Goal: Task Accomplishment & Management: Complete application form

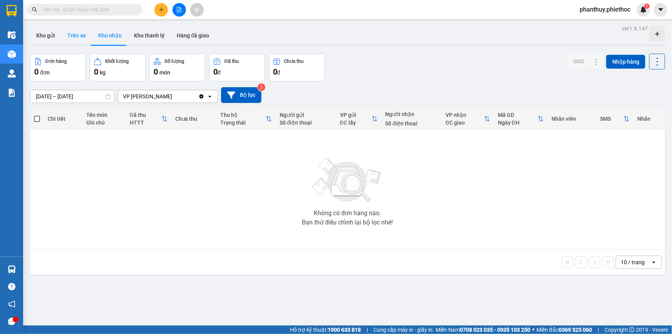
click at [79, 36] on button "Trên xe" at bounding box center [76, 35] width 31 height 18
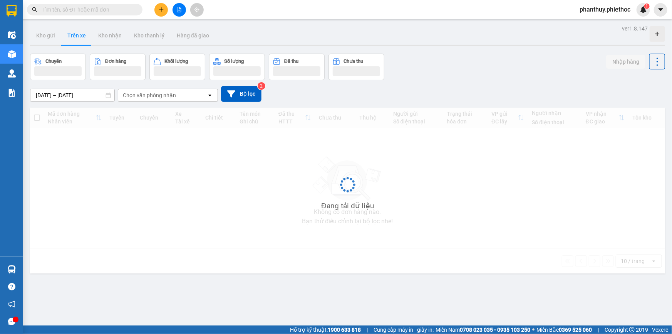
click at [57, 96] on input "[DATE] – [DATE]" at bounding box center [72, 95] width 84 height 12
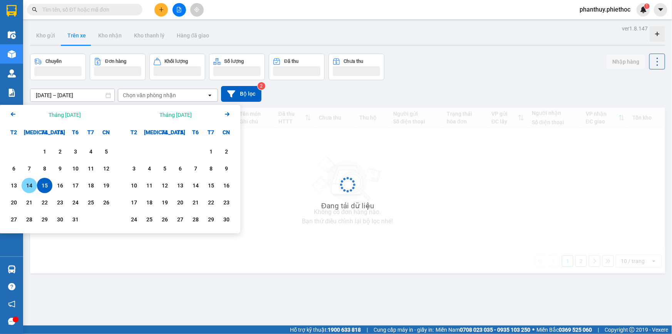
click at [26, 188] on div "14" at bounding box center [29, 185] width 11 height 9
click at [73, 94] on input "[DATE] – / /" at bounding box center [72, 95] width 84 height 12
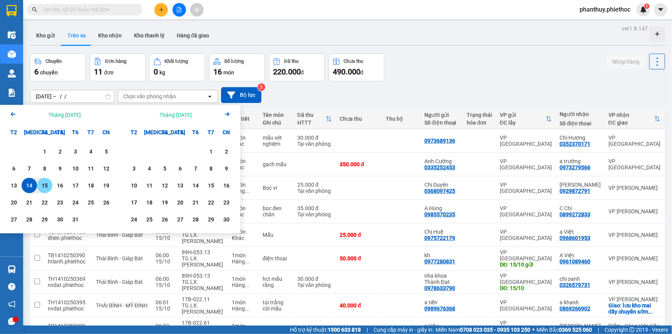
click at [49, 182] on div "15" at bounding box center [44, 185] width 11 height 9
type input "[DATE] – [DATE]"
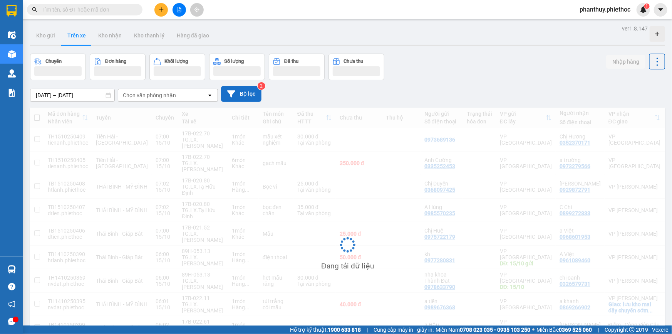
click at [240, 91] on button "Bộ lọc" at bounding box center [241, 94] width 40 height 16
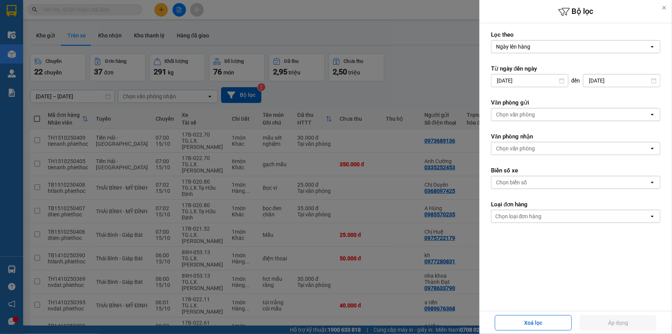
click at [505, 148] on div "Chọn văn phòng" at bounding box center [515, 148] width 39 height 8
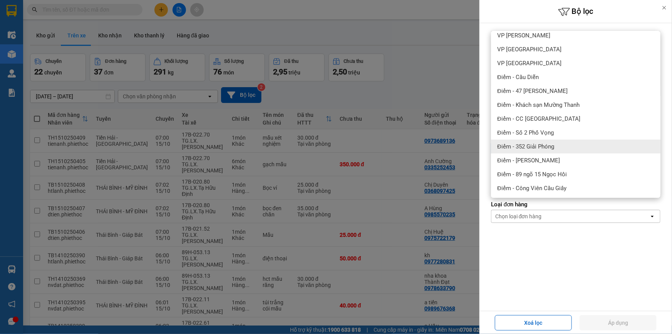
scroll to position [105, 0]
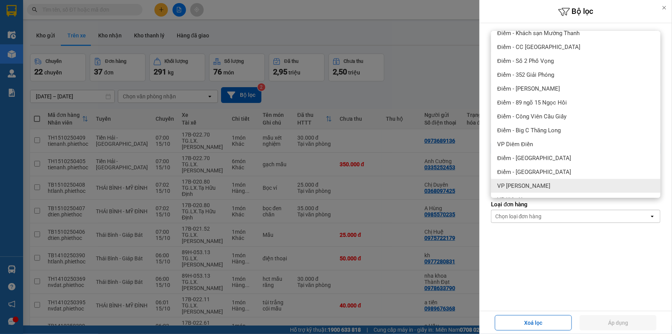
click at [541, 184] on span "VP [PERSON_NAME]" at bounding box center [523, 186] width 53 height 8
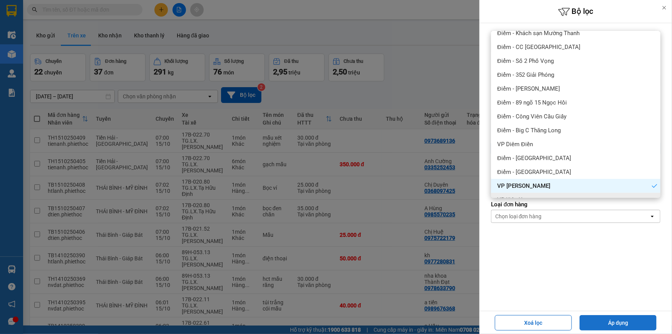
click at [602, 320] on button "Áp dụng" at bounding box center [618, 322] width 77 height 15
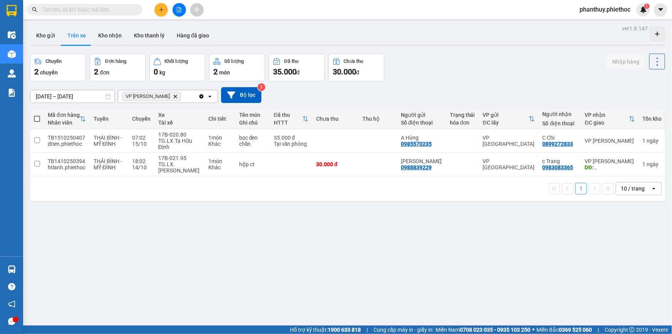
click at [213, 333] on div "Hỗ trợ kỹ thuật: 1900 633 818 | Cung cấp máy in - giấy in: [GEOGRAPHIC_DATA] 07…" at bounding box center [334, 329] width 668 height 8
click at [158, 5] on button at bounding box center [160, 9] width 13 height 13
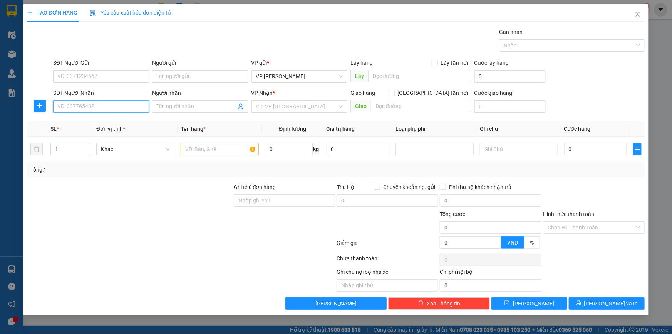
click at [66, 106] on input "SĐT Người Nhận" at bounding box center [101, 106] width 96 height 12
type input "0988467345"
drag, startPoint x: 181, startPoint y: 96, endPoint x: 176, endPoint y: 101, distance: 6.3
click at [180, 96] on div "Người nhận" at bounding box center [200, 93] width 96 height 8
click at [180, 102] on input "Người nhận" at bounding box center [196, 106] width 79 height 8
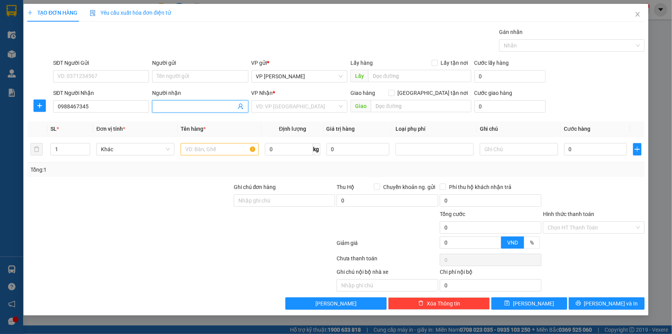
click at [173, 101] on span at bounding box center [200, 106] width 96 height 12
type input "[PERSON_NAME]"
click at [273, 105] on input "search" at bounding box center [296, 107] width 81 height 12
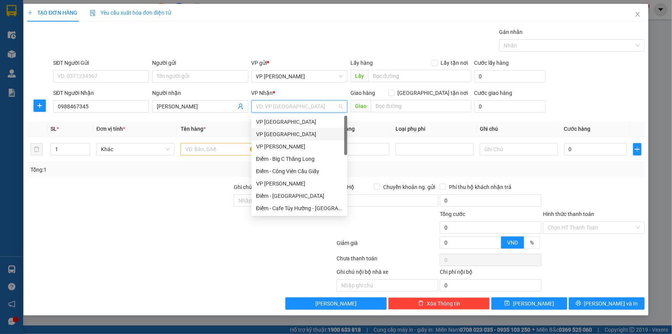
click at [283, 132] on div "VP [GEOGRAPHIC_DATA]" at bounding box center [299, 134] width 87 height 8
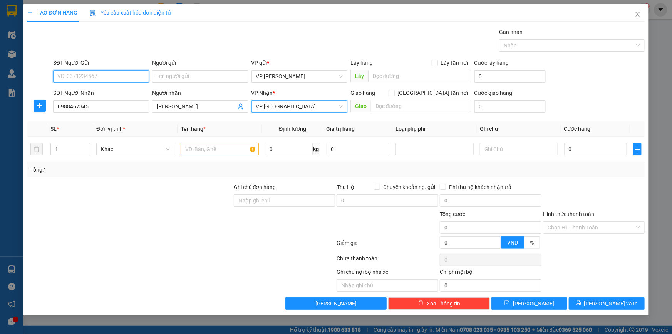
click at [116, 77] on input "SĐT Người Gửi" at bounding box center [101, 76] width 96 height 12
type input "0988727495"
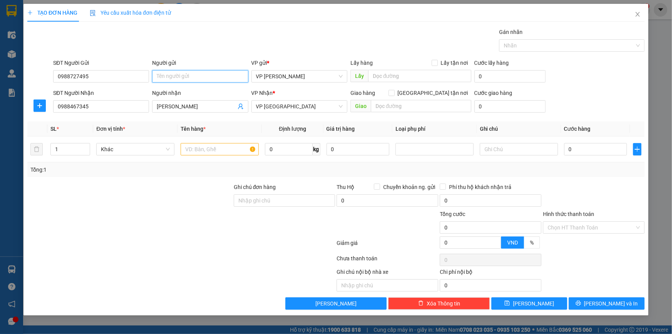
click at [171, 75] on input "Người gửi" at bounding box center [200, 76] width 96 height 12
type input "[PERSON_NAME]"
click at [157, 198] on div at bounding box center [130, 196] width 206 height 27
click at [191, 150] on input "text" at bounding box center [220, 149] width 78 height 12
type input "H"
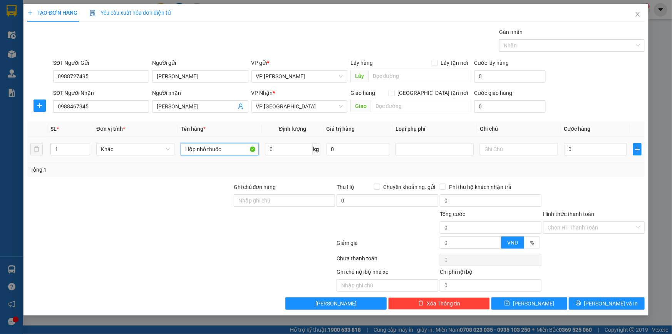
type input "Hộp nhỏ thuốc"
type input "0.5"
type input "02"
type input "2"
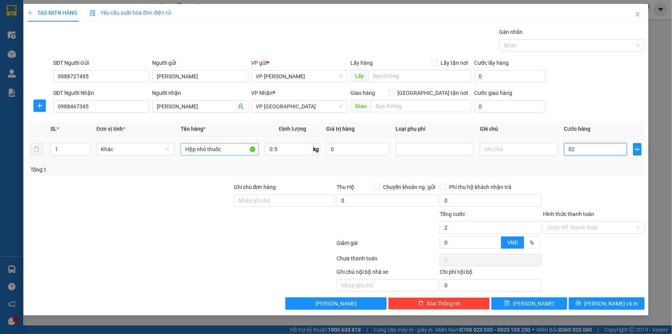
type input "025"
type input "25"
type input "25.000"
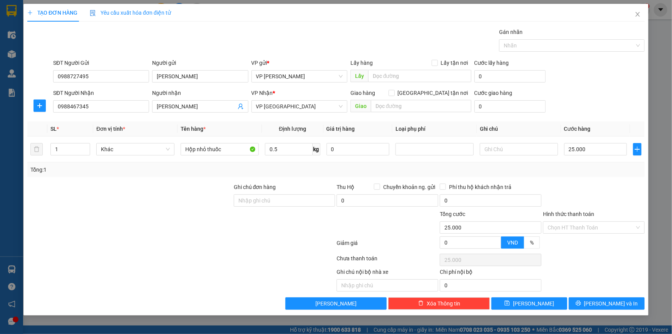
click at [569, 180] on div "Transit Pickup Surcharge Ids Transit Deliver Surcharge Ids Transit Deliver Surc…" at bounding box center [335, 169] width 617 height 282
click at [561, 226] on input "Hình thức thanh toán" at bounding box center [591, 227] width 87 height 12
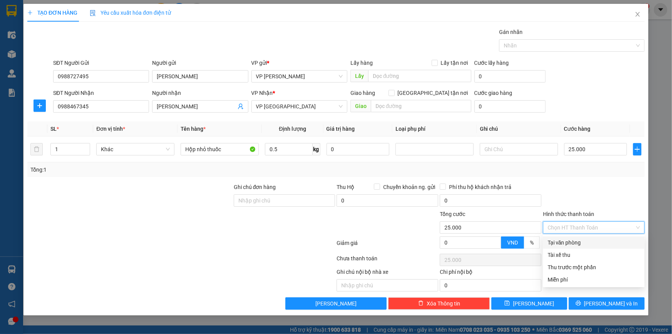
click at [566, 240] on div "Tại văn phòng" at bounding box center [594, 242] width 92 height 8
type input "0"
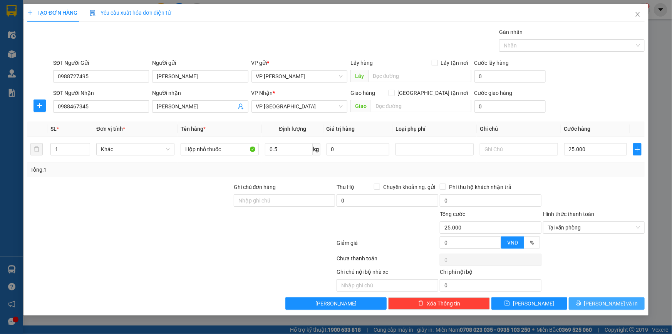
click at [599, 299] on button "[PERSON_NAME] và In" at bounding box center [607, 303] width 76 height 12
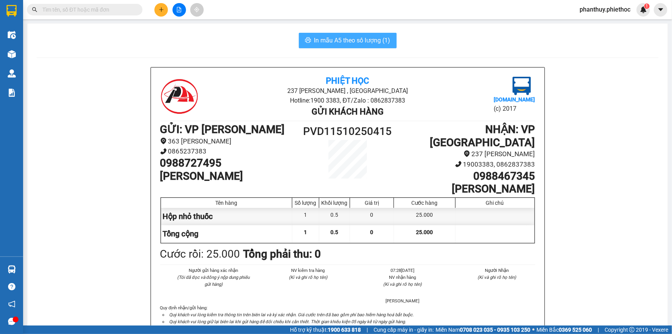
click at [335, 35] on button "In mẫu A5 theo số lượng (1)" at bounding box center [348, 40] width 98 height 15
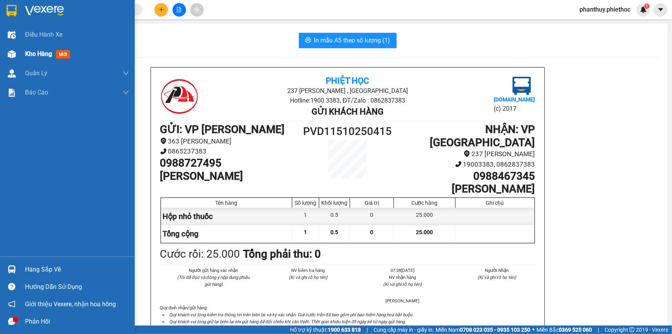
click at [24, 54] on div "Kho hàng mới" at bounding box center [67, 53] width 135 height 19
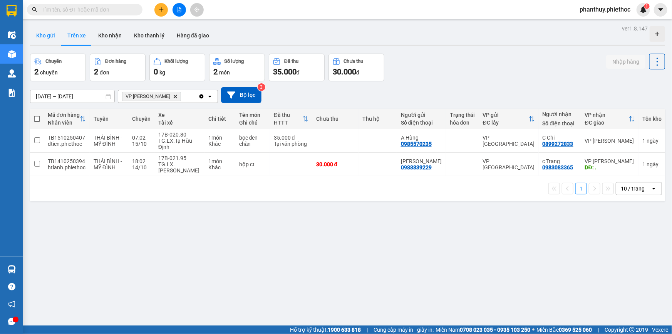
click at [39, 37] on button "Kho gửi" at bounding box center [45, 35] width 31 height 18
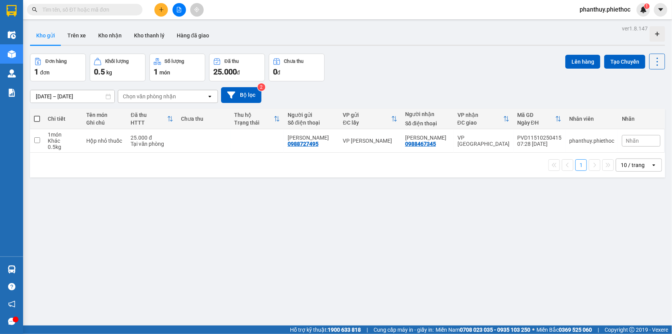
click at [36, 116] on span at bounding box center [37, 119] width 6 height 6
click at [37, 115] on input "checkbox" at bounding box center [37, 115] width 0 height 0
checkbox input "true"
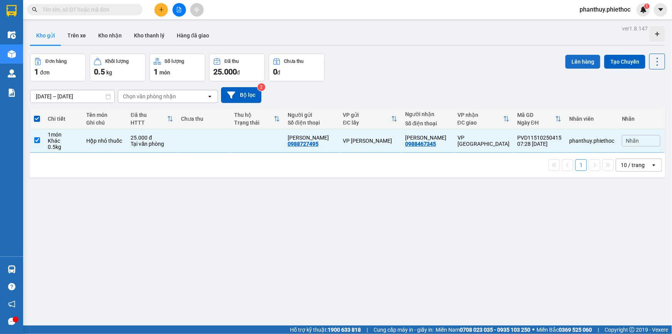
click at [570, 60] on button "Lên hàng" at bounding box center [582, 62] width 35 height 14
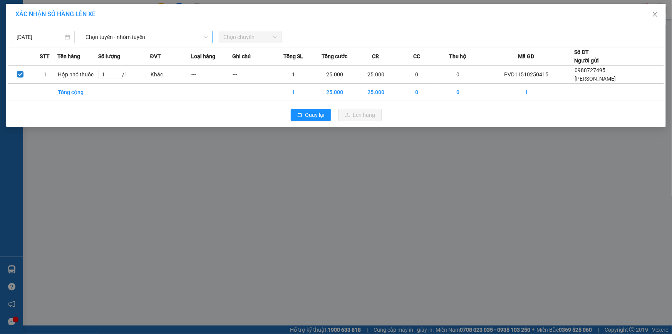
click at [104, 34] on span "Chọn tuyến - nhóm tuyến" at bounding box center [147, 37] width 122 height 12
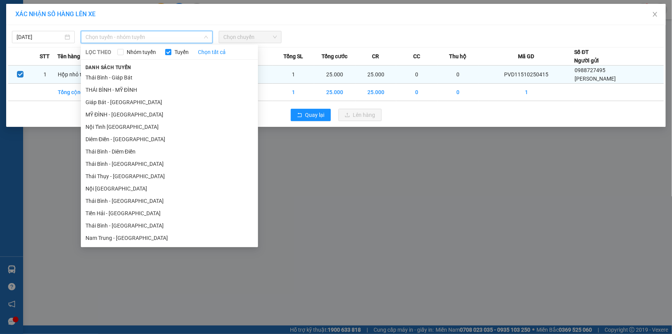
drag, startPoint x: 116, startPoint y: 112, endPoint x: 192, endPoint y: 76, distance: 84.1
click at [116, 112] on li "MỸ ĐÌNH - [GEOGRAPHIC_DATA]" at bounding box center [169, 114] width 177 height 12
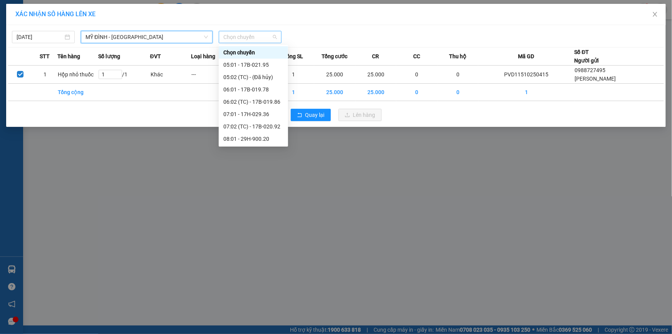
click at [238, 33] on span "Chọn chuyến" at bounding box center [250, 37] width 54 height 12
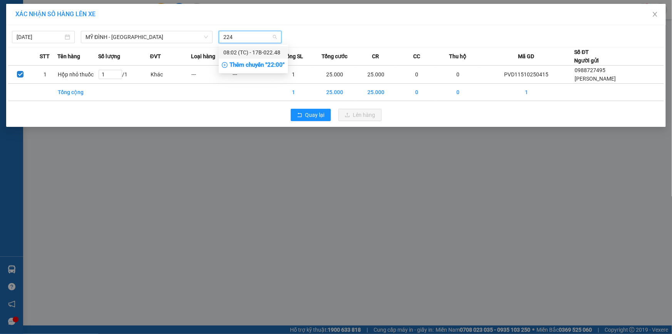
type input "2248"
click at [250, 49] on div "08:02 (TC) - 17B-022.48" at bounding box center [253, 52] width 60 height 8
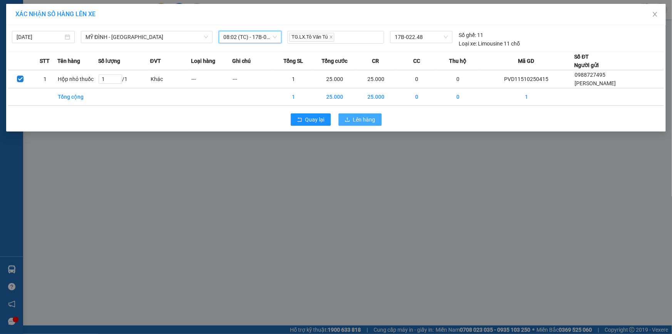
click at [369, 118] on span "Lên hàng" at bounding box center [364, 119] width 22 height 8
